Goal: Task Accomplishment & Management: Manage account settings

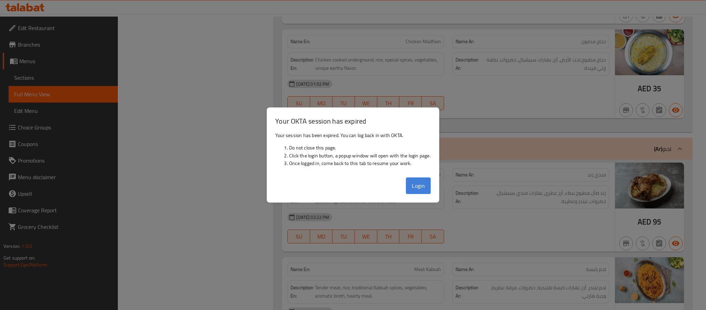
click at [411, 188] on button "Login" at bounding box center [418, 185] width 25 height 17
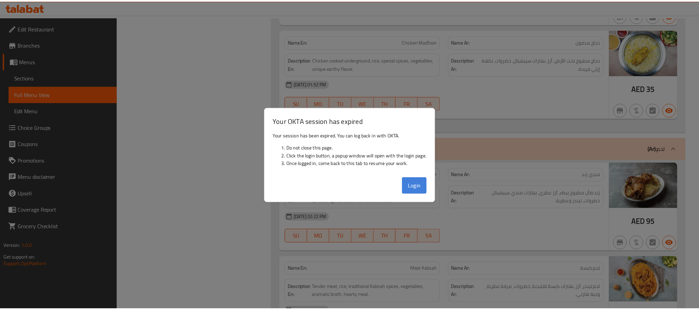
scroll to position [1166, 0]
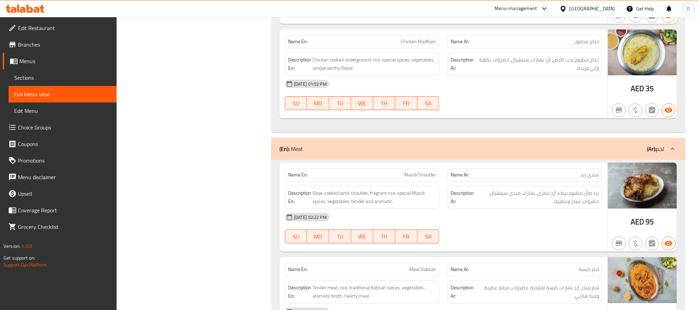
click at [589, 8] on div "United Arab Emirates" at bounding box center [592, 9] width 46 height 8
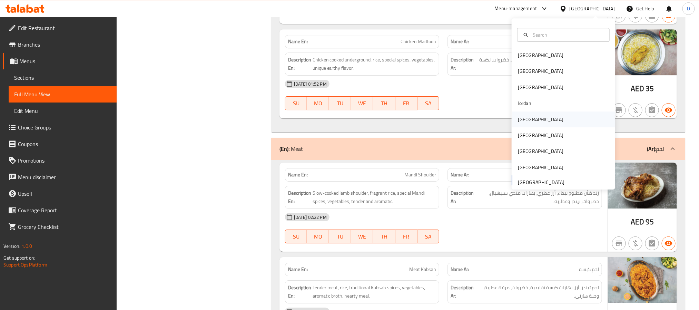
click at [526, 121] on div "[GEOGRAPHIC_DATA]" at bounding box center [540, 119] width 57 height 16
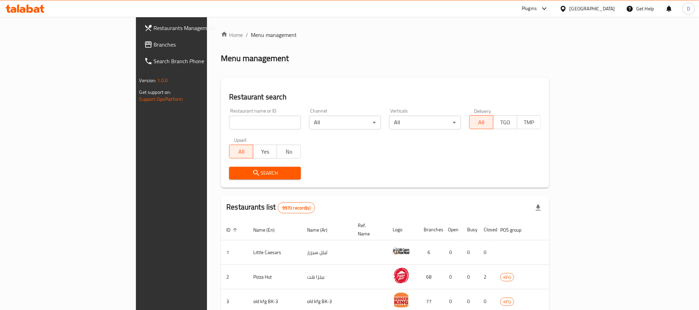
click at [548, 11] on div at bounding box center [542, 8] width 11 height 8
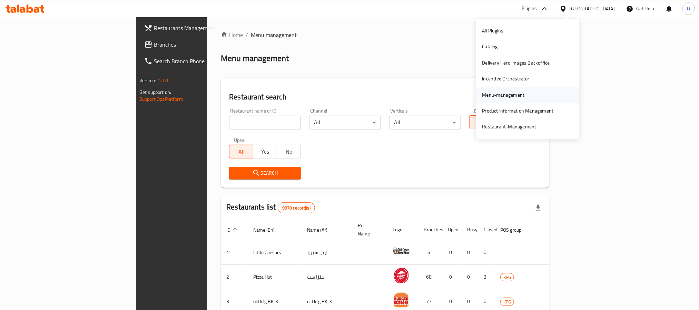
click at [505, 92] on div "Menu-management" at bounding box center [503, 95] width 42 height 8
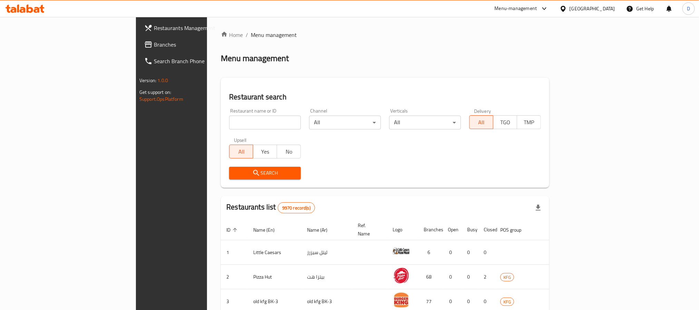
click at [229, 121] on input "search" at bounding box center [265, 123] width 72 height 14
paste input "Juice Co"
type input "Juice Co"
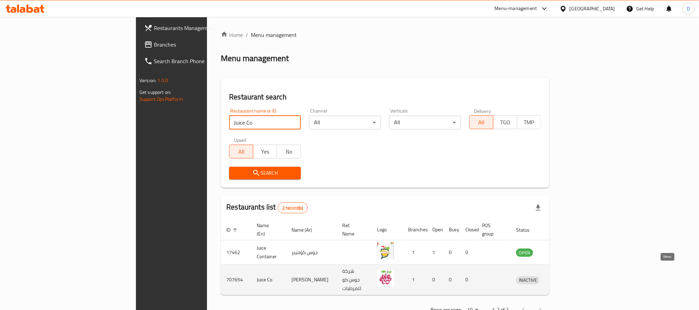
click at [561, 275] on icon "enhanced table" at bounding box center [557, 279] width 8 height 8
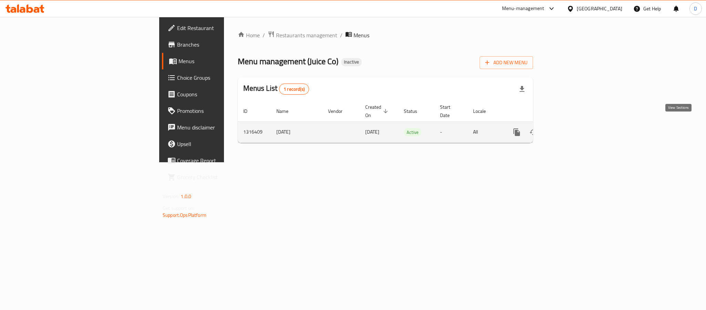
click at [571, 128] on icon "enhanced table" at bounding box center [567, 132] width 8 height 8
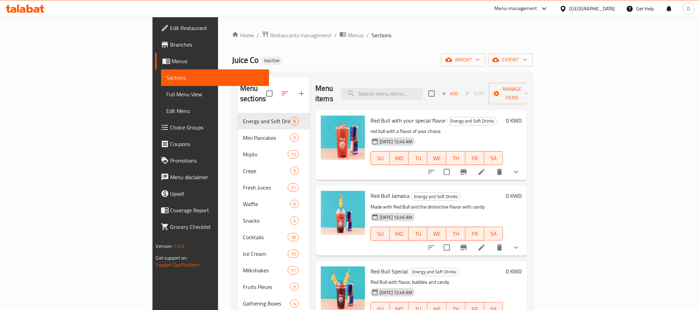
click at [167, 97] on span "Full Menu View" at bounding box center [215, 94] width 97 height 8
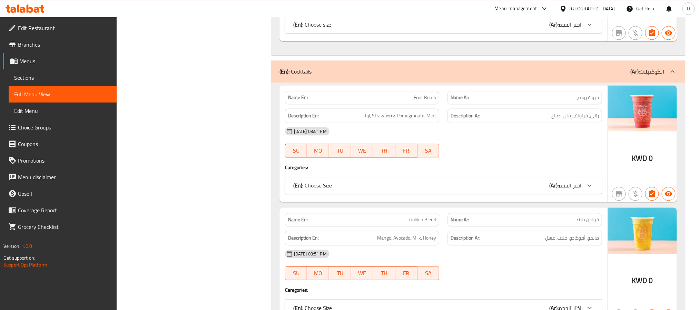
scroll to position [9327, 0]
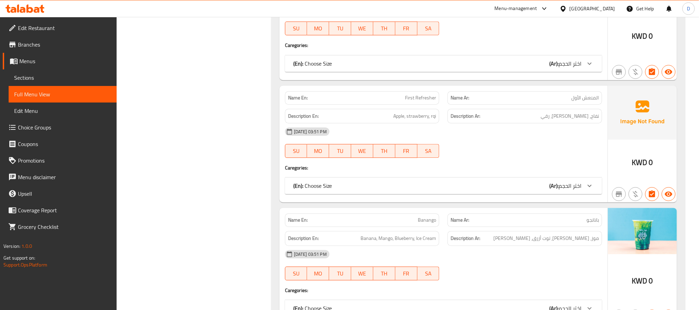
click at [431, 101] on span "First Refresher" at bounding box center [420, 97] width 31 height 7
copy span "First Refresher"
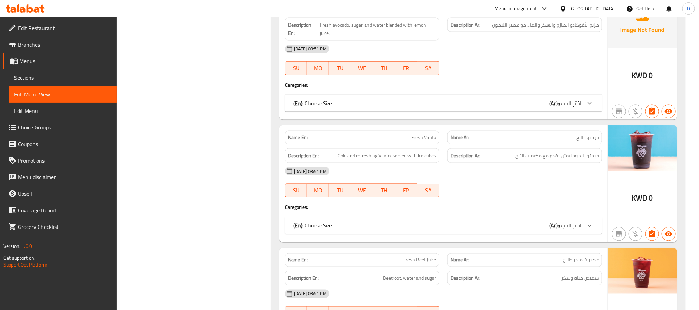
scroll to position [4798, 0]
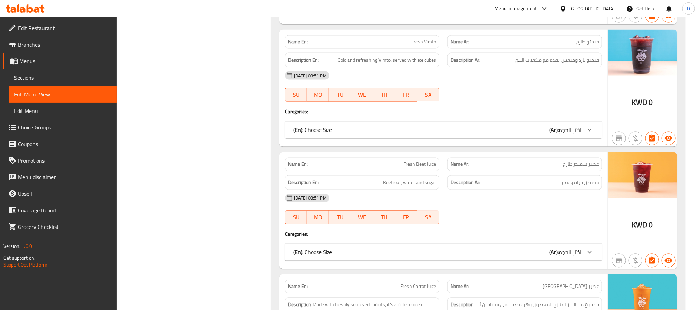
click at [530, 238] on h4 "Caregories:" at bounding box center [443, 234] width 317 height 7
click at [494, 206] on div "[DATE] 03:51 PM" at bounding box center [443, 198] width 325 height 17
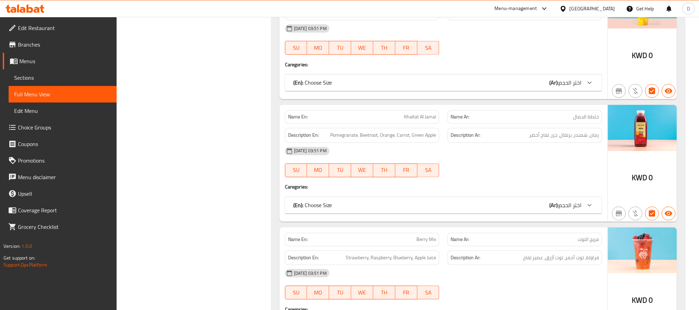
click at [493, 59] on div "08-10-2025 03:51 PM SU MO TU WE TH FR SA" at bounding box center [443, 39] width 325 height 39
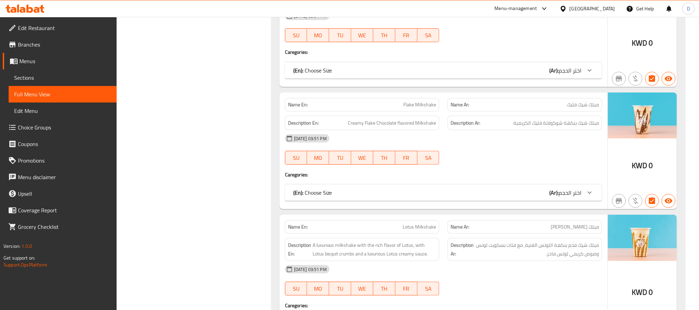
click at [562, 178] on h4 "Caregories:" at bounding box center [443, 174] width 317 height 7
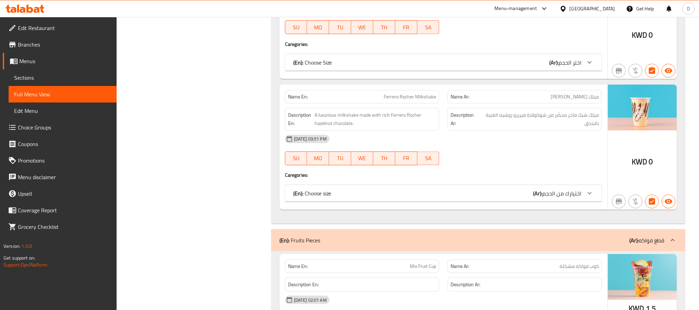
click at [494, 169] on div "08-10-2025 03:51 PM SU MO TU WE TH FR SA" at bounding box center [443, 150] width 325 height 39
click at [486, 147] on div "[DATE] 03:51 PM" at bounding box center [443, 139] width 325 height 17
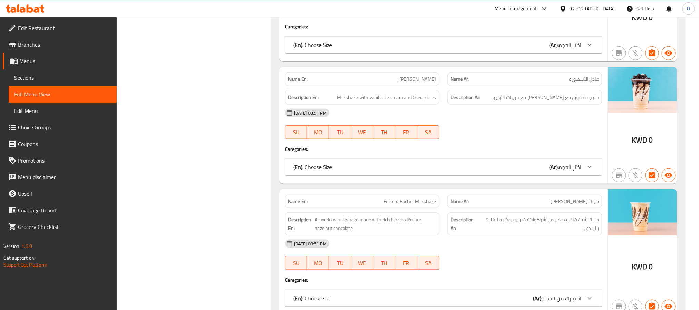
scroll to position [10152, 0]
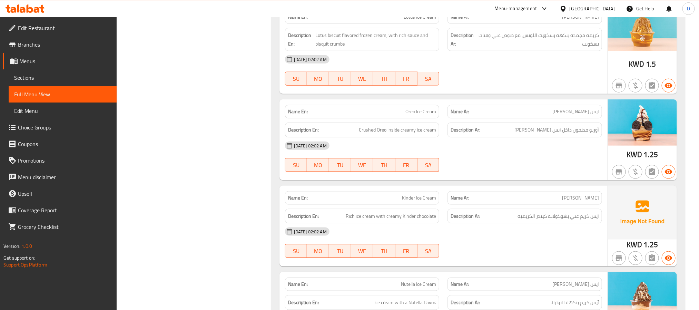
click at [539, 176] on div "09-10-2025 02:02 AM SU MO TU WE TH FR SA" at bounding box center [443, 156] width 325 height 39
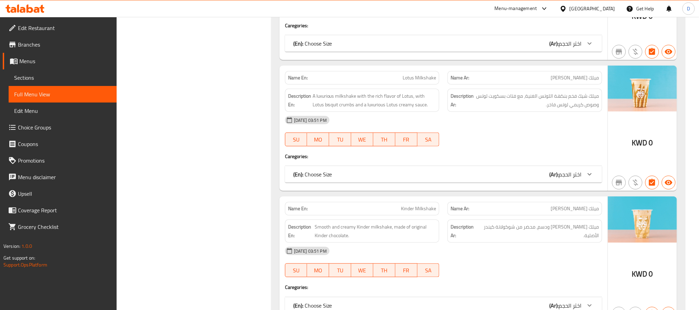
click at [518, 150] on div at bounding box center [524, 146] width 163 height 8
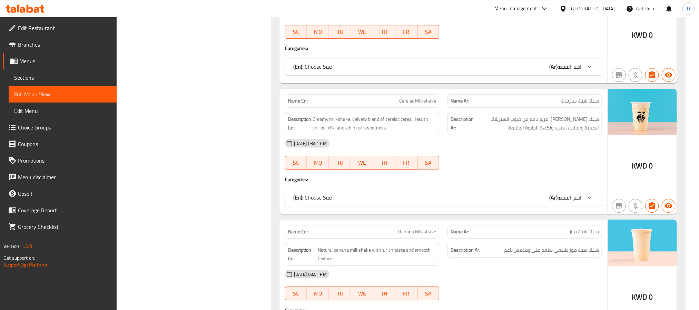
click at [523, 151] on div "[DATE] 03:51 PM" at bounding box center [443, 143] width 325 height 17
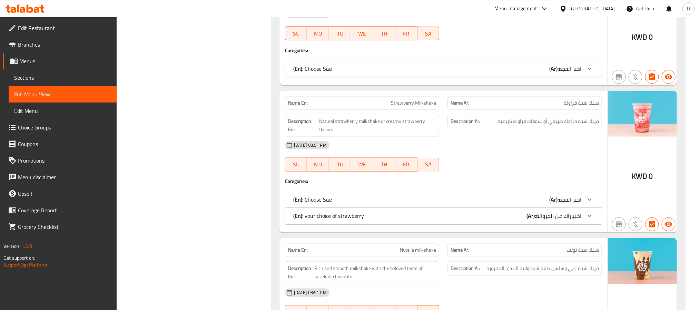
click at [519, 224] on div "(En): your choice of strawberry (Ar): اختياراك من الفروالة" at bounding box center [443, 216] width 317 height 17
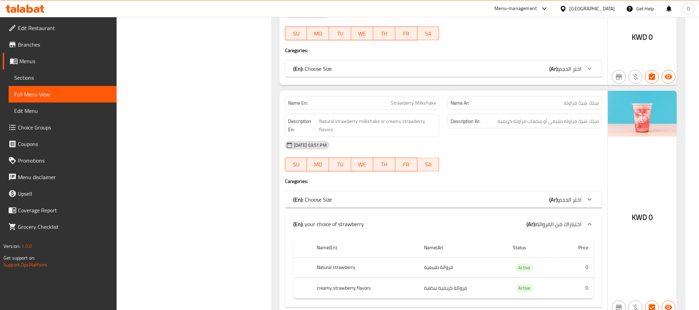
click at [514, 203] on div "(En): Choose Size (Ar): اختر الحجم" at bounding box center [437, 199] width 288 height 8
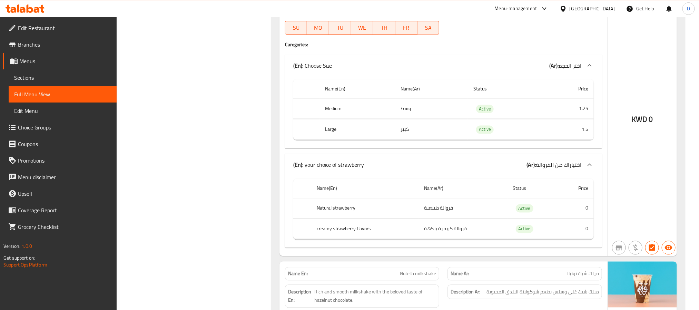
scroll to position [11828, 0]
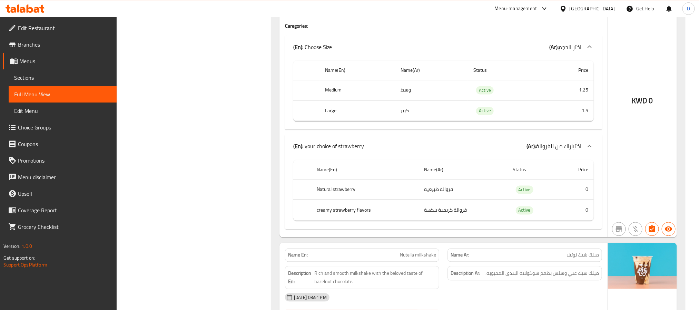
click at [634, 134] on div "KWD 0" at bounding box center [642, 87] width 69 height 302
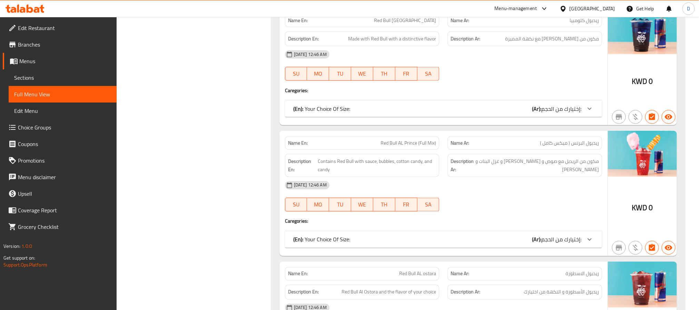
scroll to position [0, 0]
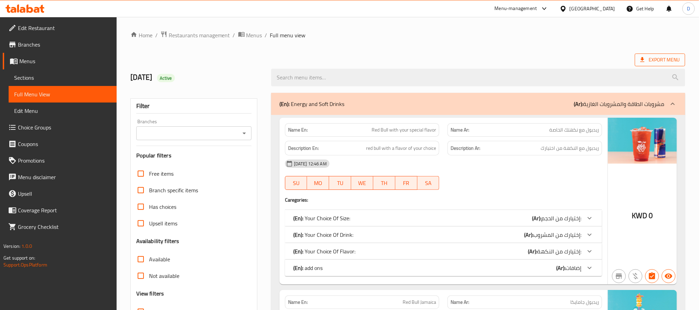
click at [674, 59] on span "Export Menu" at bounding box center [659, 60] width 39 height 9
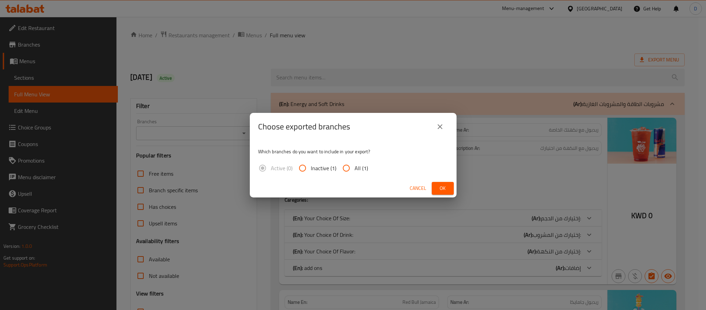
click at [443, 188] on span "Ok" at bounding box center [443, 188] width 11 height 9
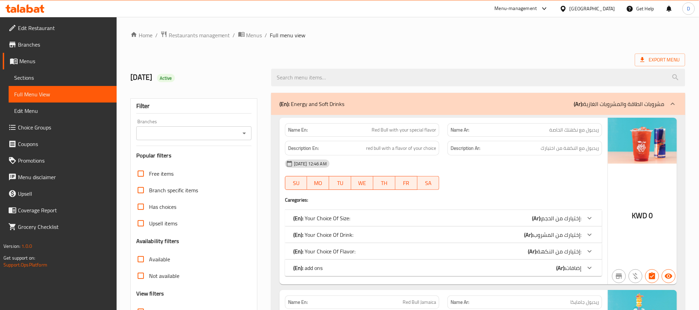
click at [532, 162] on div "09-10-2025 12:46 AM" at bounding box center [443, 163] width 325 height 17
drag, startPoint x: 530, startPoint y: 162, endPoint x: 207, endPoint y: 8, distance: 357.6
click at [530, 162] on div "09-10-2025 12:46 AM" at bounding box center [443, 163] width 325 height 17
click at [468, 171] on div "09-10-2025 12:46 AM" at bounding box center [443, 163] width 325 height 17
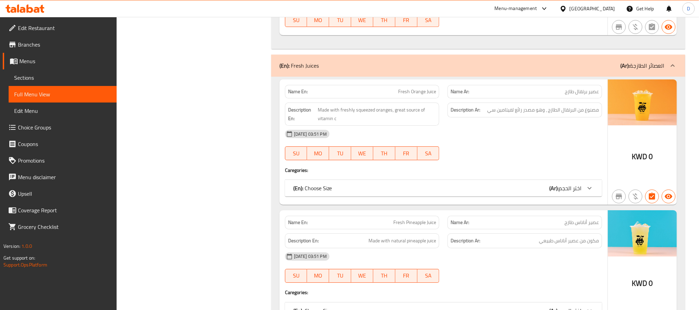
scroll to position [4048, 0]
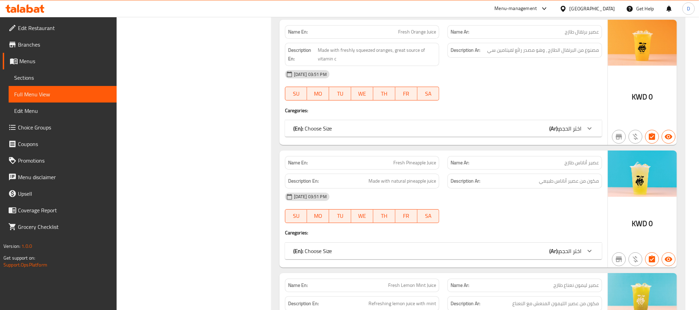
click at [531, 205] on div "[DATE] 03:51 PM" at bounding box center [443, 196] width 325 height 17
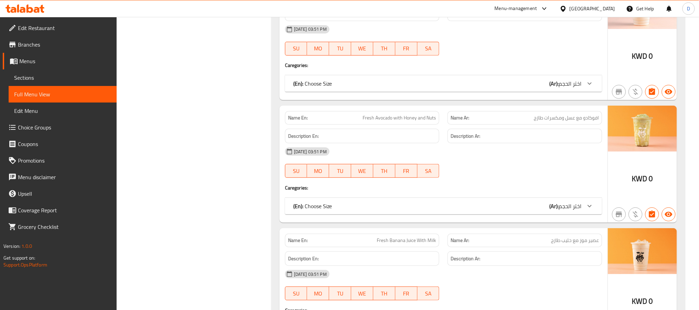
scroll to position [5718, 0]
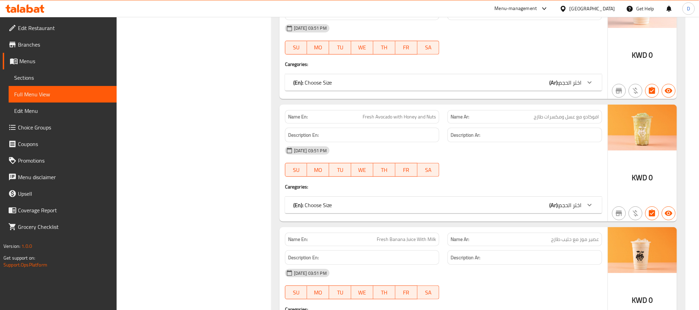
click at [602, 181] on div "08-10-2025 03:51 PM SU MO TU WE TH FR SA" at bounding box center [443, 161] width 325 height 39
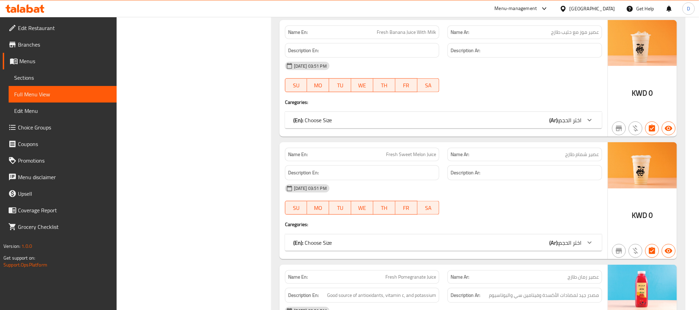
scroll to position [5977, 0]
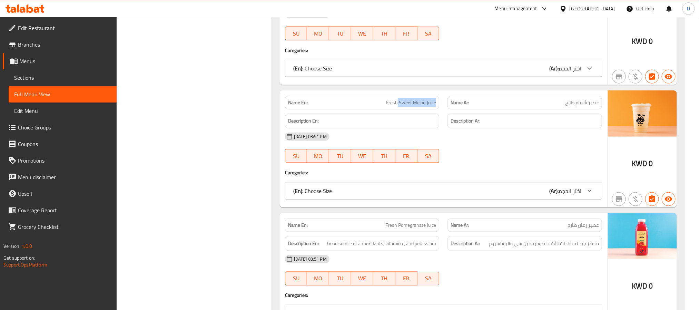
drag, startPoint x: 398, startPoint y: 131, endPoint x: 442, endPoint y: 132, distance: 44.1
click at [442, 113] on div "Name En: Fresh Sweet Melon Juice" at bounding box center [362, 103] width 163 height 22
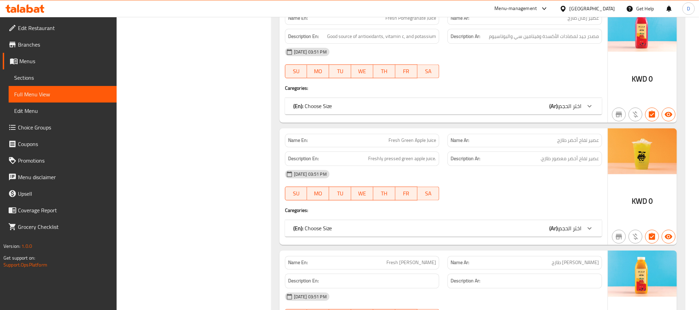
scroll to position [6287, 0]
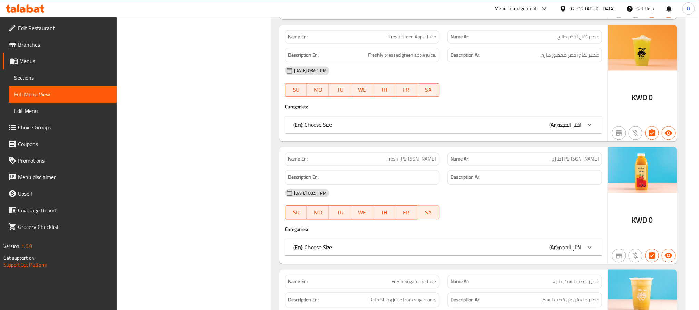
click at [430, 163] on span "Fresh [PERSON_NAME]" at bounding box center [411, 158] width 50 height 7
copy span "Farghaly"
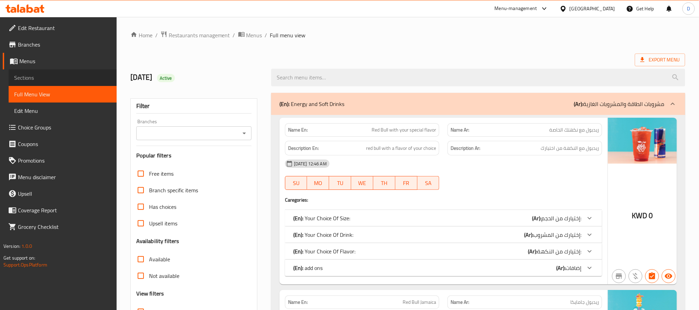
click at [32, 78] on span "Sections" at bounding box center [62, 77] width 97 height 8
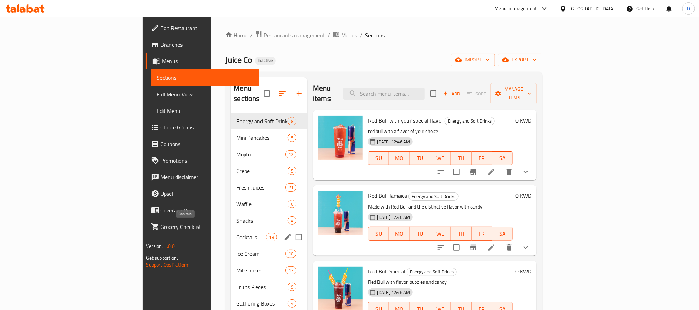
click at [236, 233] on span "Cocktails" at bounding box center [250, 237] width 29 height 8
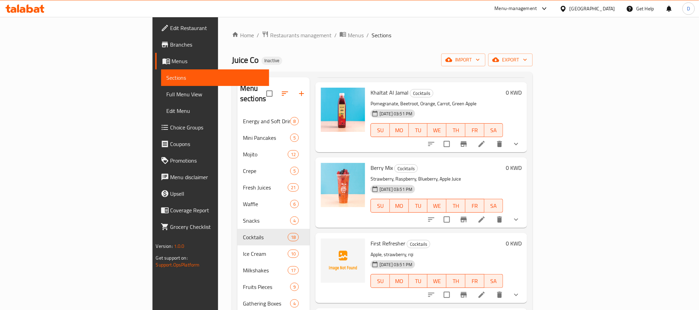
scroll to position [908, 0]
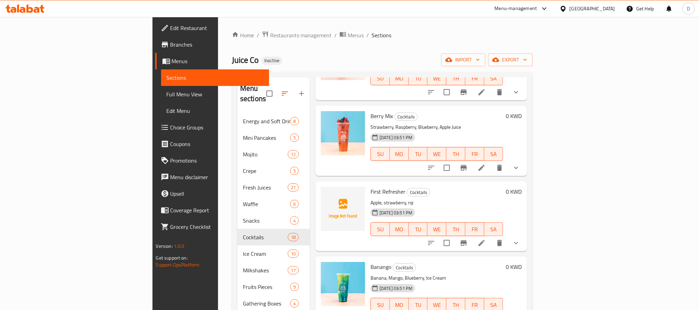
click at [484, 240] on icon at bounding box center [481, 243] width 6 height 6
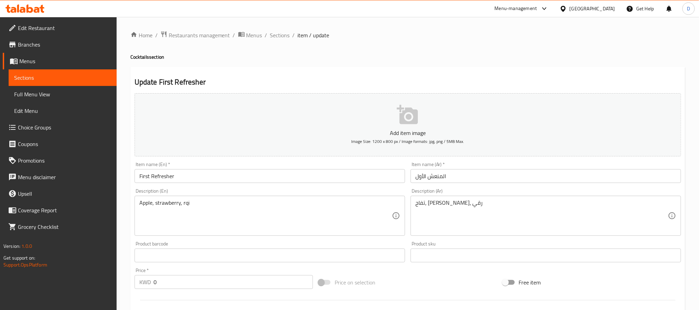
click at [185, 202] on textarea "Apple, strawberry, rqi" at bounding box center [265, 215] width 252 height 33
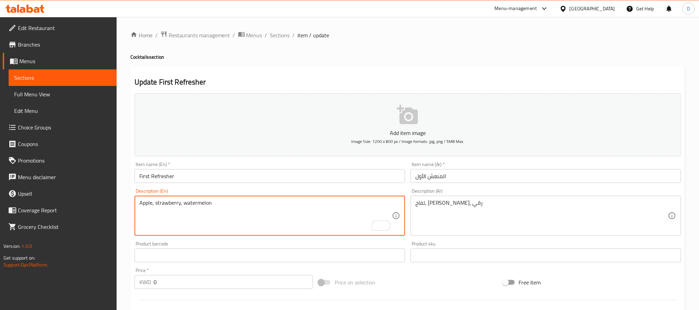
type textarea "Apple, strawberry, watermelon"
click at [231, 179] on input "First Refresher" at bounding box center [269, 176] width 270 height 14
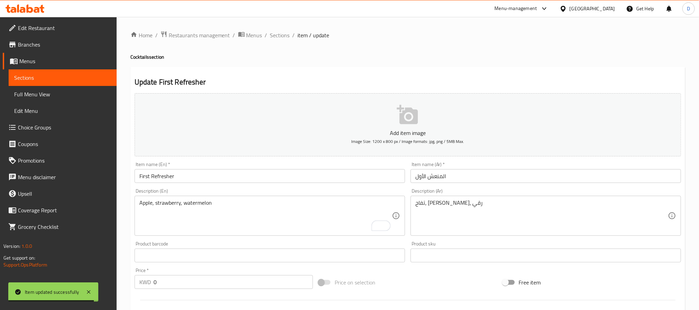
click at [334, 59] on h4 "Cocktails section" at bounding box center [407, 56] width 554 height 7
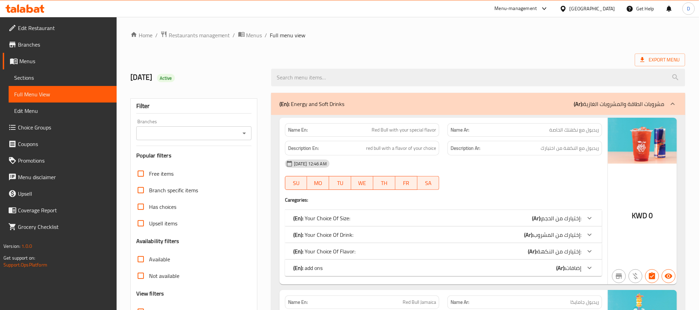
click at [60, 81] on span "Sections" at bounding box center [62, 77] width 97 height 8
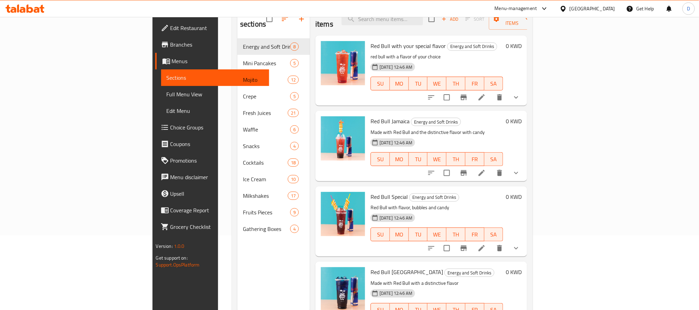
scroll to position [97, 0]
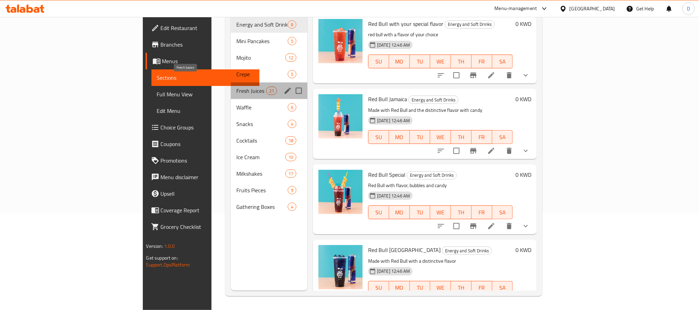
click at [236, 87] on span "Fresh Juices" at bounding box center [250, 91] width 29 height 8
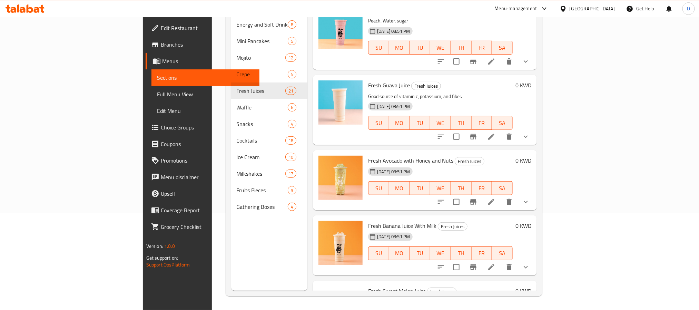
scroll to position [983, 0]
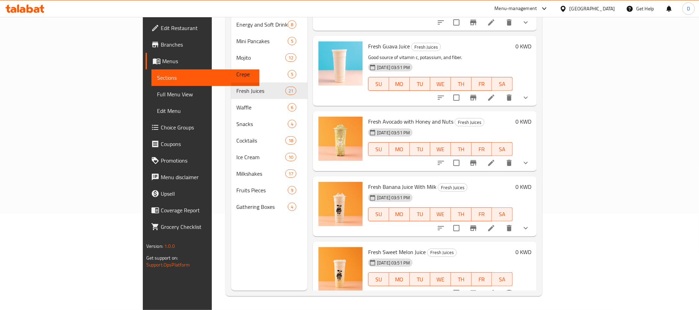
click at [501, 222] on li at bounding box center [490, 228] width 19 height 12
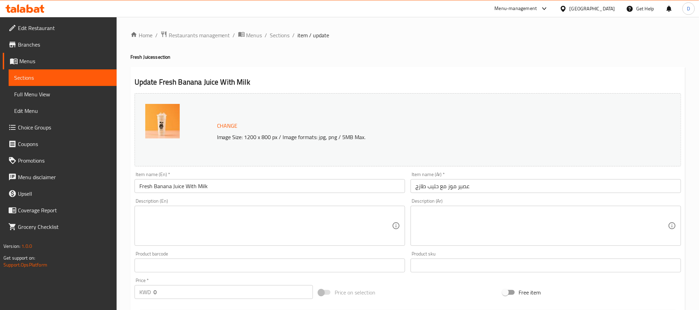
click at [285, 215] on textarea at bounding box center [265, 225] width 252 height 33
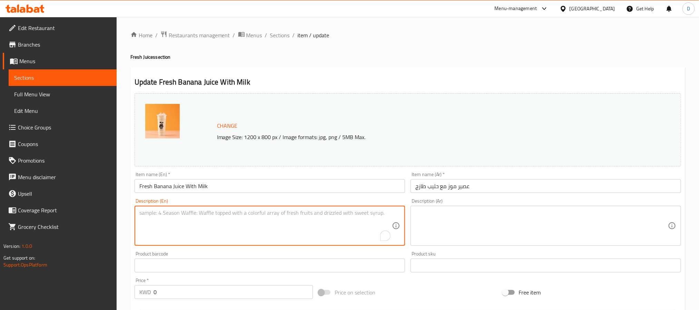
paste textarea "Made with ripe bananas blended with cold and fresh milk"
type textarea "Made with ripe bananas blended with cold and fresh milk"
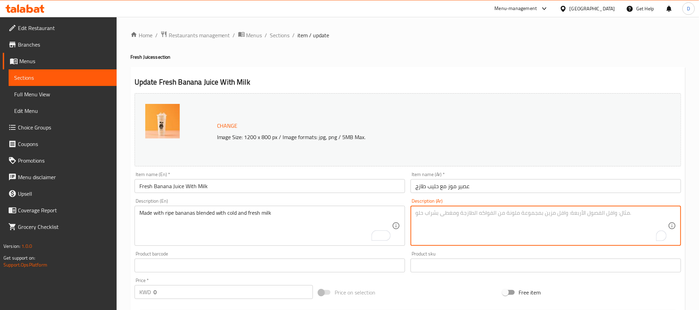
click at [482, 227] on textarea "To enrich screen reader interactions, please activate Accessibility in Grammarl…" at bounding box center [541, 225] width 252 height 33
paste textarea "مصنوعة من الموز الناضج المخلوط مع الحليب البارد والطازج."
type textarea "مصنوعة من الموز الناضج المخلوط مع الحليب البارد والطازج."
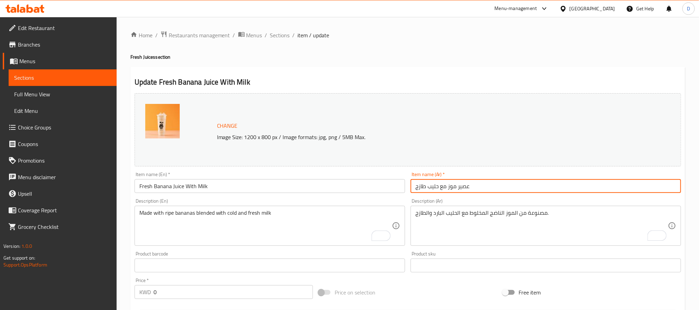
click at [518, 185] on input "عصير موز مع حليب طازج" at bounding box center [545, 186] width 270 height 14
click at [284, 31] on span "Sections" at bounding box center [280, 35] width 20 height 8
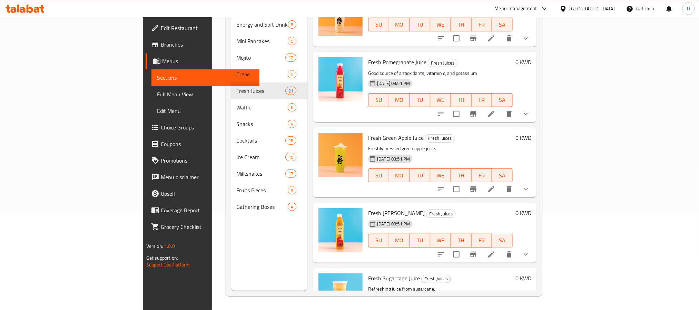
scroll to position [1258, 0]
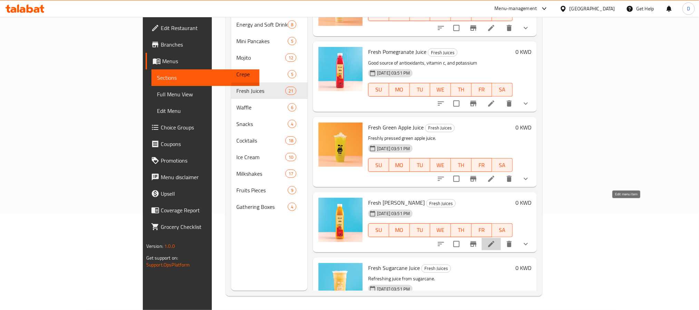
click at [494, 241] on icon at bounding box center [491, 244] width 6 height 6
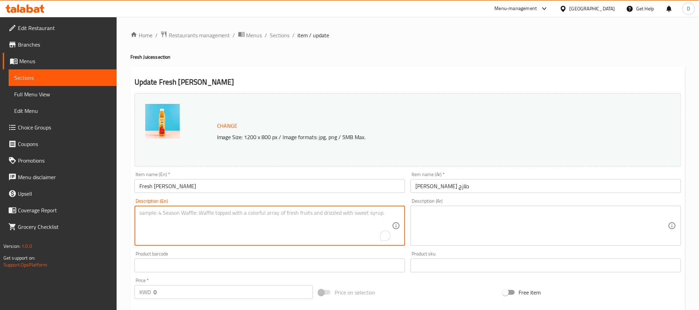
click at [290, 224] on textarea "To enrich screen reader interactions, please activate Accessibility in Grammarl…" at bounding box center [265, 225] width 252 height 33
paste textarea "Popular Egyptian juice made with fresh mangoes, water, and sugar."
type textarea "Popular Egyptian juice made with fresh mangoes, water, and sugar."
click at [490, 227] on textarea at bounding box center [541, 225] width 252 height 33
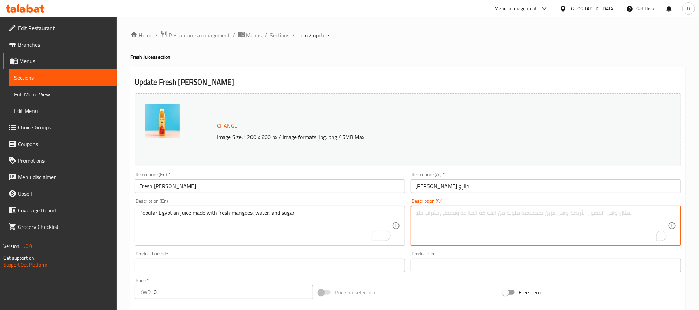
paste textarea "عصير مصري شعبي مصنوع من المانجو الطازجة والماء والسكر"
type textarea "عصير مصري شعبي مصنوع من المانجو الطازجة والماء والسكر"
click at [486, 183] on input "مانجو فرغلي طازج" at bounding box center [545, 186] width 270 height 14
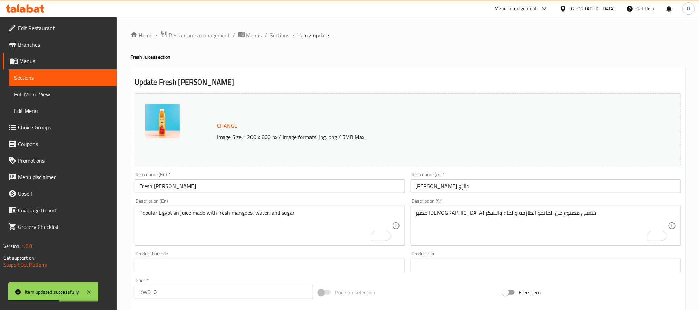
click at [272, 38] on span "Sections" at bounding box center [280, 35] width 20 height 8
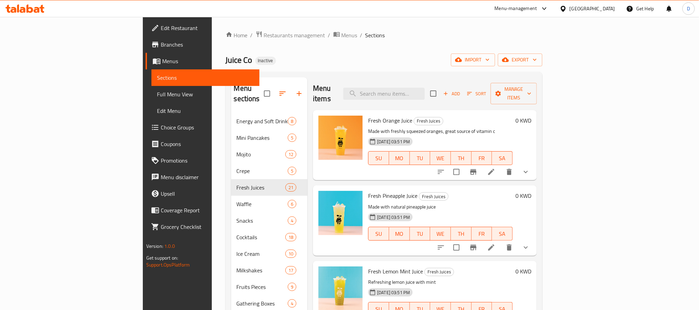
click at [479, 202] on p "Made with natural pineapple juice" at bounding box center [440, 206] width 144 height 9
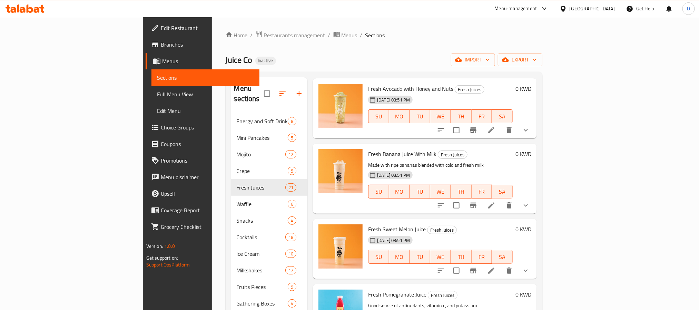
scroll to position [1109, 0]
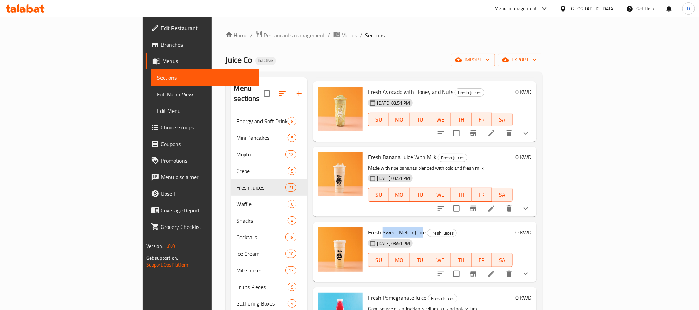
drag, startPoint x: 348, startPoint y: 195, endPoint x: 385, endPoint y: 194, distance: 37.6
click at [385, 227] on span "Fresh Sweet Melon Juice" at bounding box center [397, 232] width 58 height 10
copy span "Sweet Melon Juic"
click at [495, 269] on icon at bounding box center [491, 273] width 8 height 8
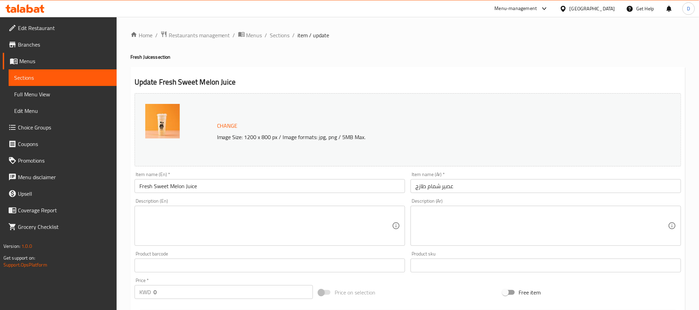
click at [252, 228] on textarea at bounding box center [265, 225] width 252 height 33
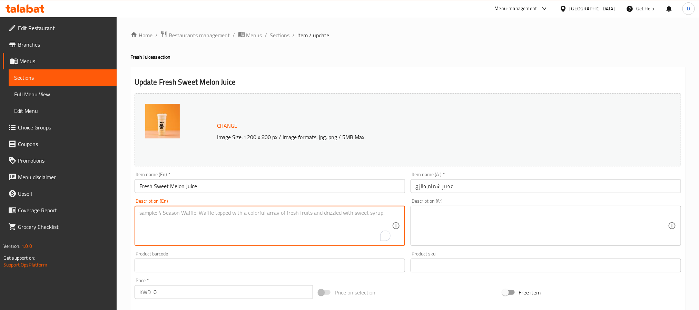
paste textarea "Made from ripe and juicy melons, blended to perfection"
type textarea "Made from ripe and juicy melons, blended to perfection"
click at [466, 225] on textarea at bounding box center [541, 225] width 252 height 33
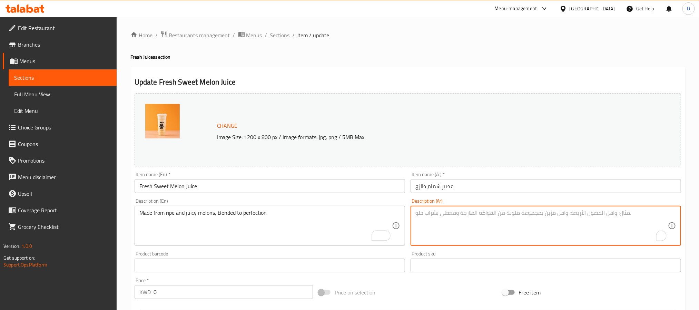
paste textarea "مصنوعة من البطيخ الناضج والعصير ، المخلوط إلى الكمال"
type textarea "مصنوعة من البطيخ الناضج والعصير ، المخلوط إلى الكمال"
click at [472, 187] on input "عصير شمام طازج" at bounding box center [545, 186] width 270 height 14
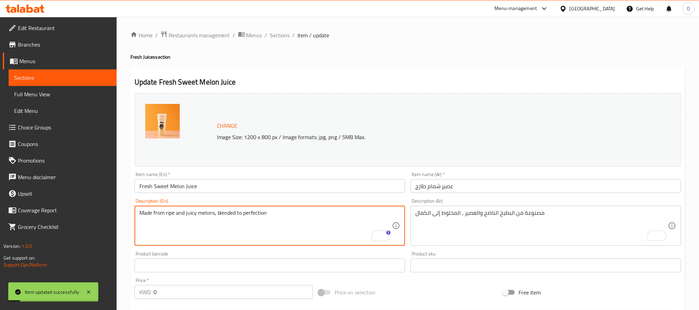
click at [295, 212] on textarea "Made from ripe and juicy melons, blended to perfection" at bounding box center [265, 225] width 252 height 33
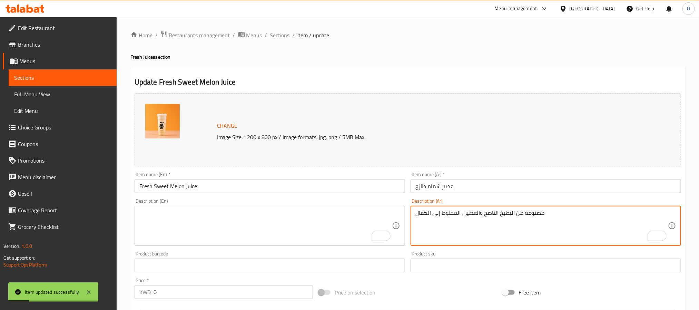
click at [449, 218] on textarea "مصنوعة من البطيخ الناضج والعصير ، المخلوط إلى الكمال" at bounding box center [541, 225] width 252 height 33
click at [486, 183] on input "عصير شمام طازج" at bounding box center [545, 186] width 270 height 14
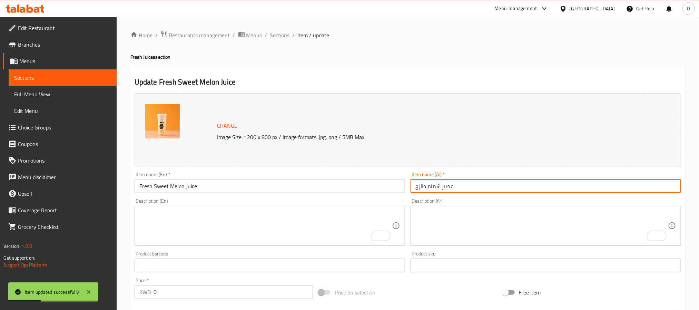
drag, startPoint x: 283, startPoint y: 35, endPoint x: 242, endPoint y: 6, distance: 50.3
click at [283, 35] on span "Sections" at bounding box center [280, 35] width 20 height 8
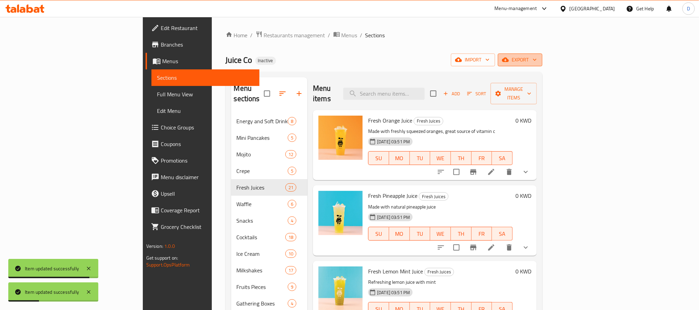
click at [536, 56] on span "export" at bounding box center [519, 60] width 33 height 9
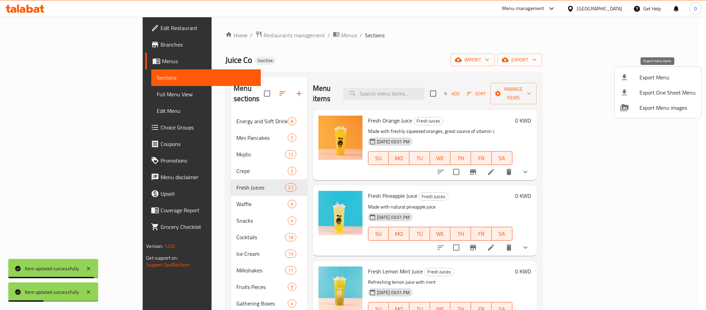
click at [658, 72] on li "Export Menu" at bounding box center [658, 77] width 87 height 15
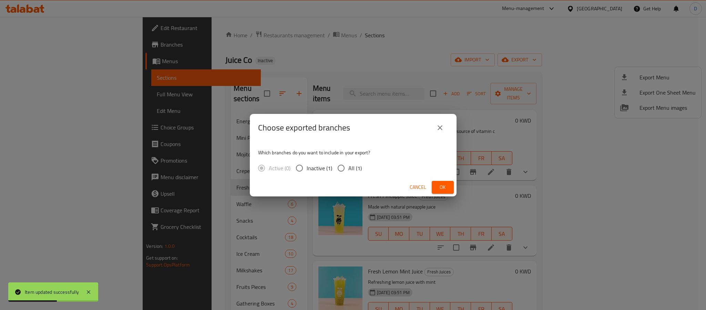
click at [444, 188] on span "Ok" at bounding box center [443, 187] width 11 height 9
